Goal: Navigation & Orientation: Find specific page/section

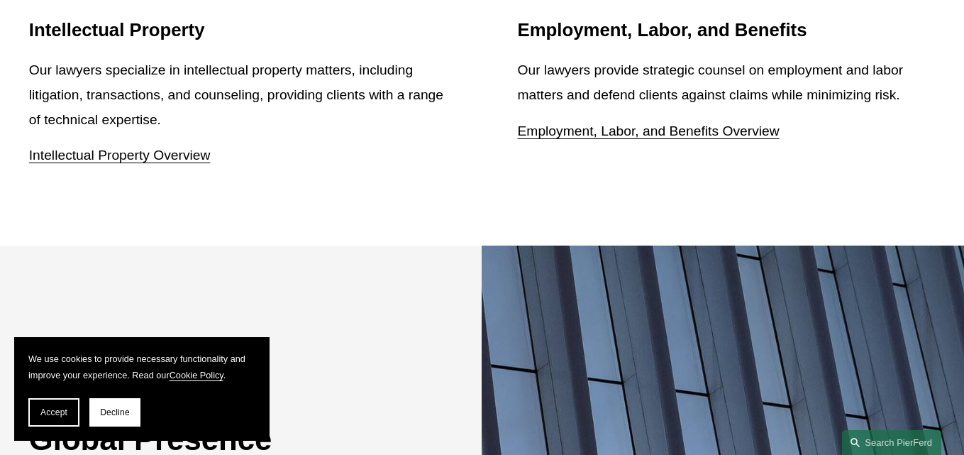
scroll to position [2548, 0]
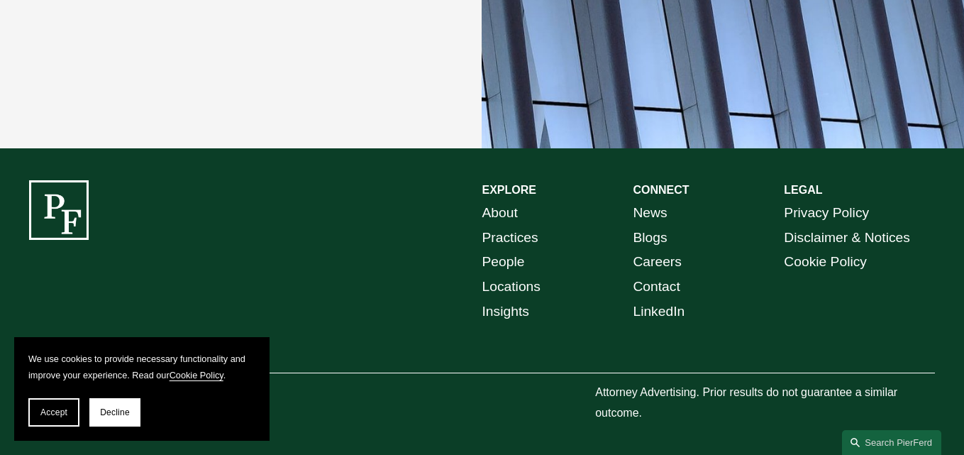
drag, startPoint x: 31, startPoint y: 414, endPoint x: 41, endPoint y: 395, distance: 22.2
click at [32, 409] on button "Accept" at bounding box center [53, 412] width 51 height 28
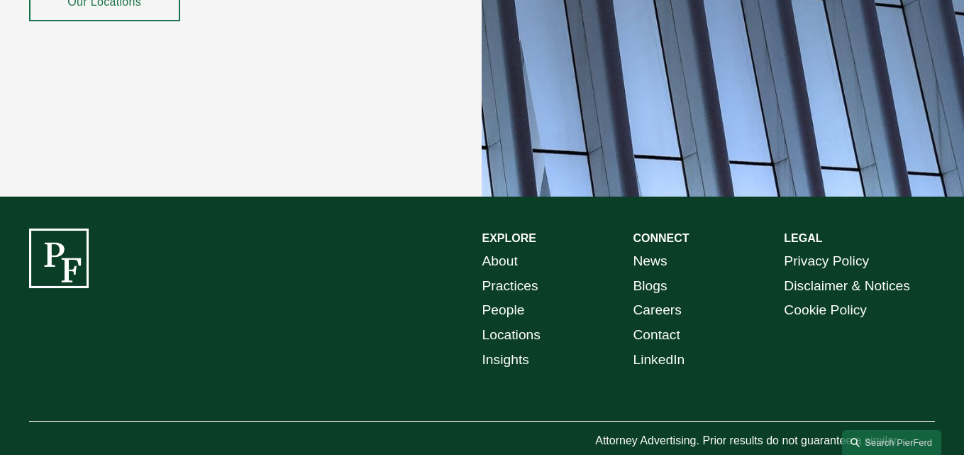
scroll to position [2543, 0]
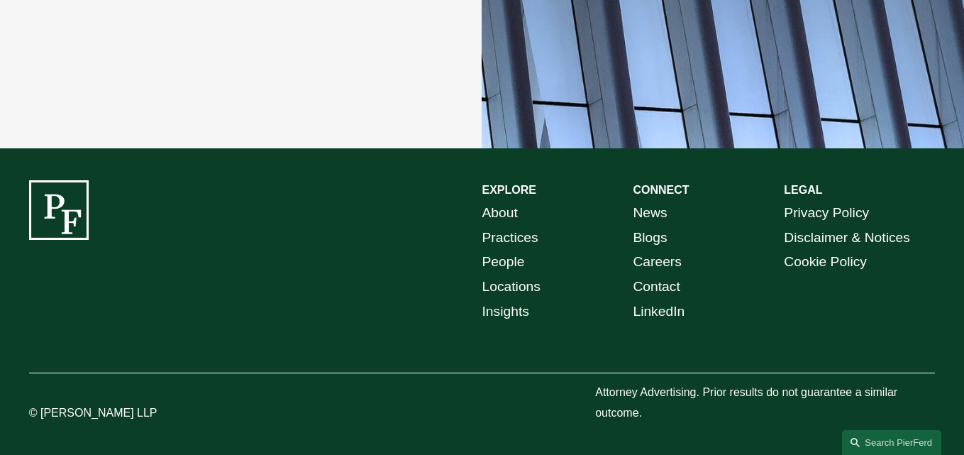
click at [510, 236] on link "Practices" at bounding box center [511, 238] width 56 height 25
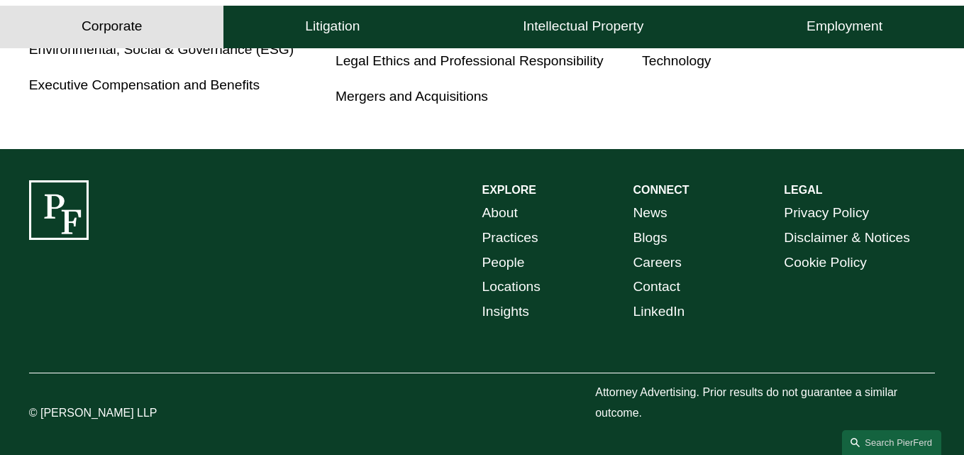
scroll to position [990, 0]
